Goal: Task Accomplishment & Management: Manage account settings

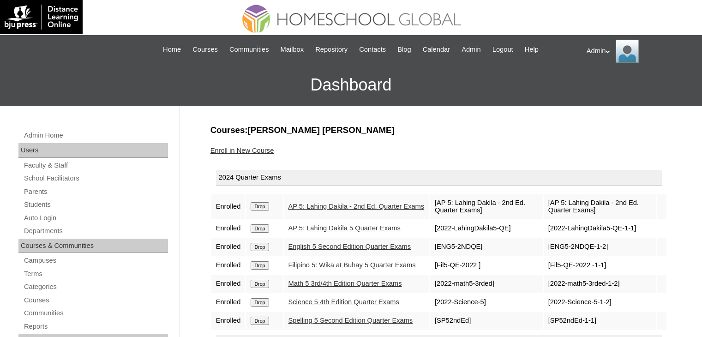
scroll to position [172, 0]
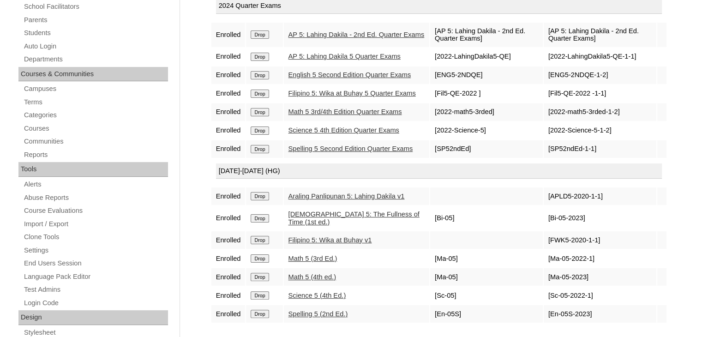
click at [262, 30] on input "Drop" at bounding box center [260, 34] width 18 height 8
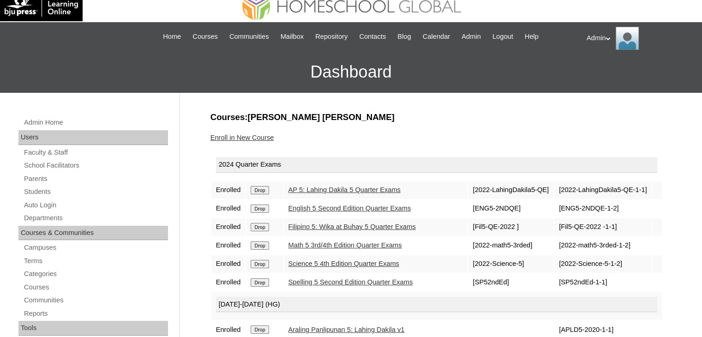
scroll to position [11, 0]
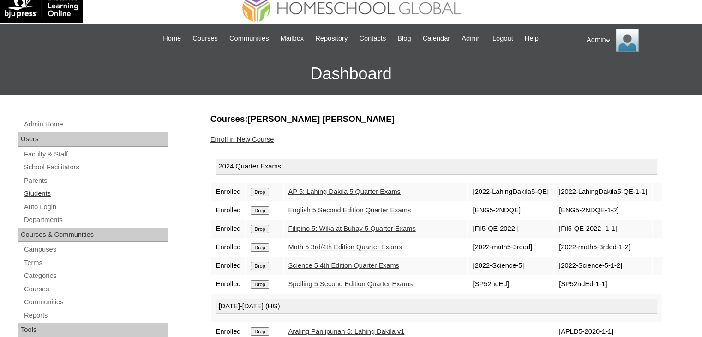
click at [41, 191] on link "Students" at bounding box center [95, 194] width 145 height 12
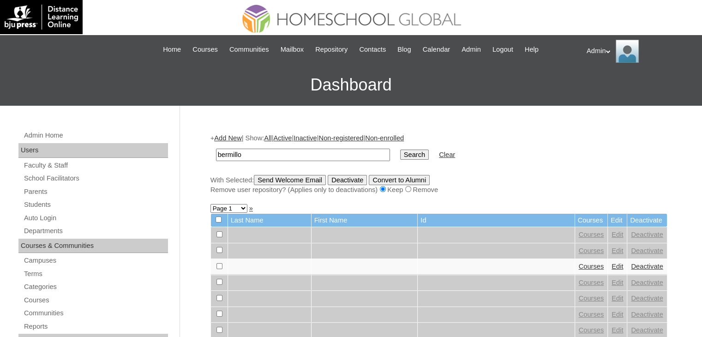
type input "Bermillo"
click at [400, 157] on input "Search" at bounding box center [414, 155] width 29 height 10
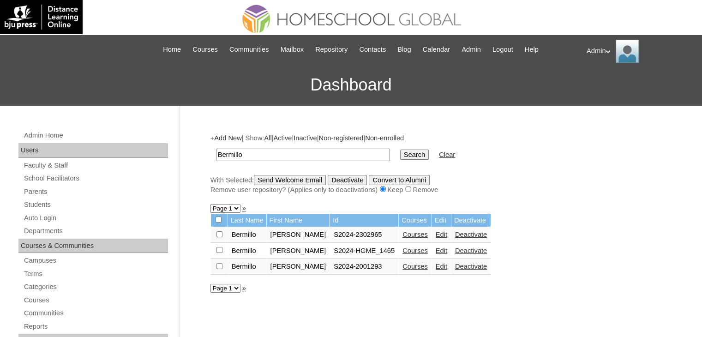
click at [412, 233] on link "Courses" at bounding box center [415, 234] width 25 height 7
